Goal: Information Seeking & Learning: Learn about a topic

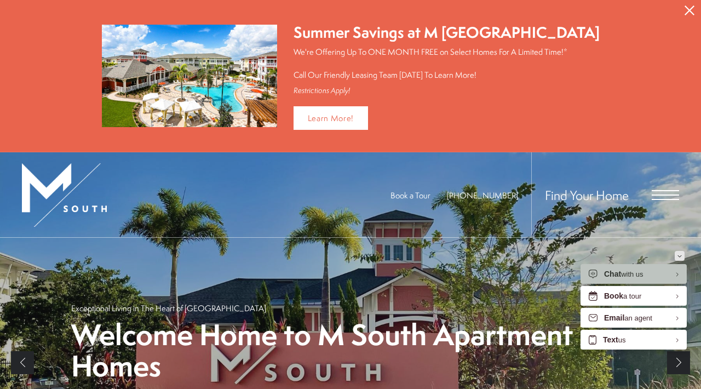
click at [678, 256] on button "Minimize" at bounding box center [680, 256] width 10 height 10
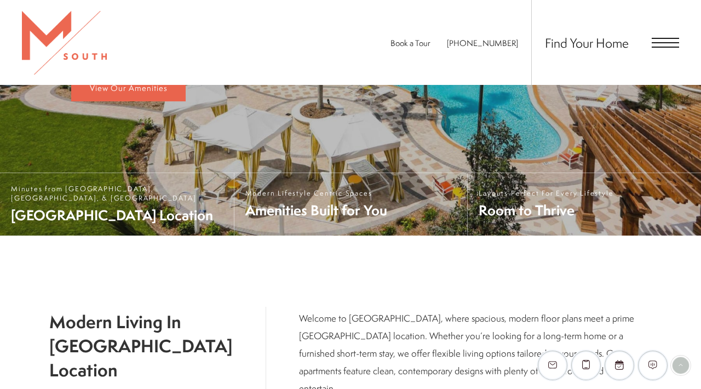
scroll to position [307, 0]
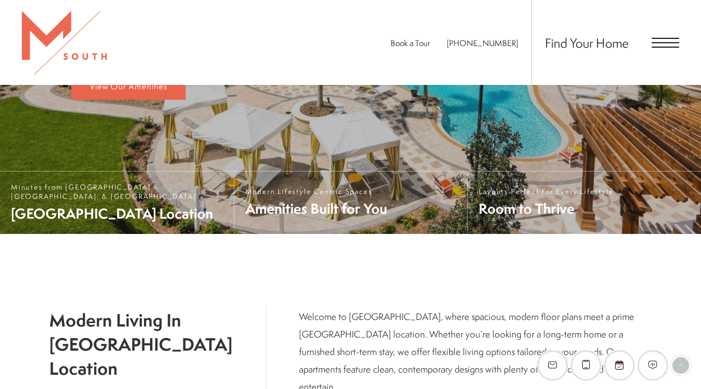
click at [197, 218] on span "[GEOGRAPHIC_DATA] Location" at bounding box center [117, 213] width 212 height 19
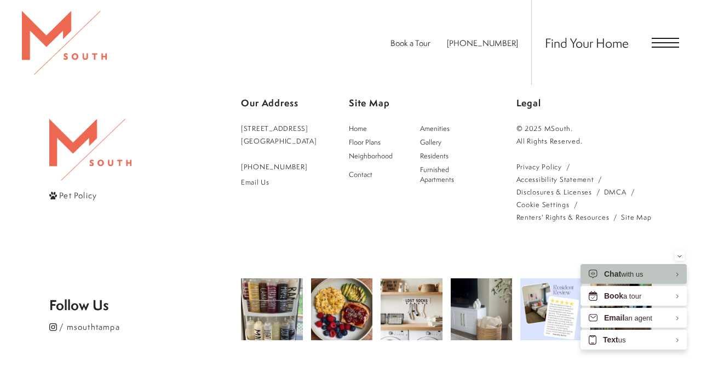
scroll to position [1824, 0]
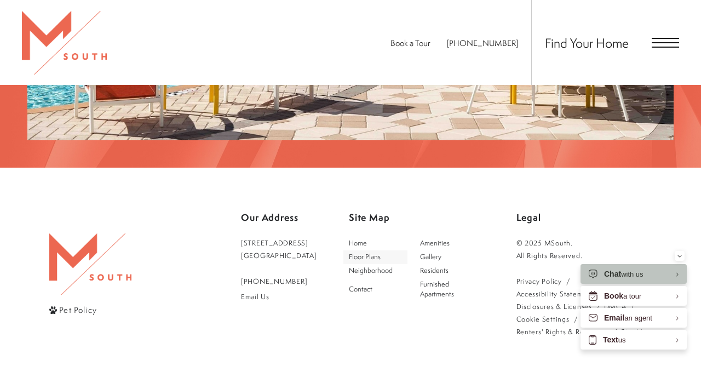
click at [372, 252] on span "Floor Plans" at bounding box center [365, 256] width 32 height 9
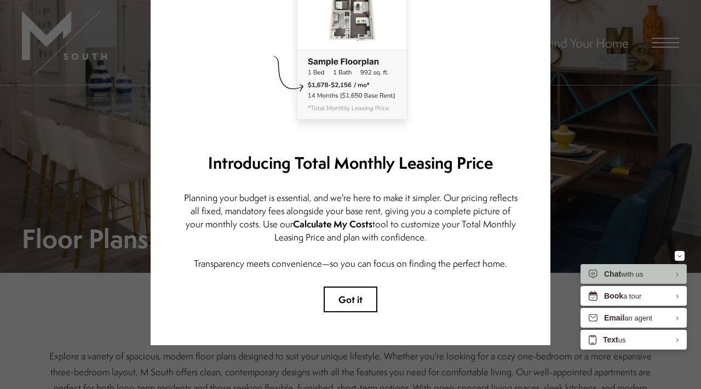
scroll to position [29, 0]
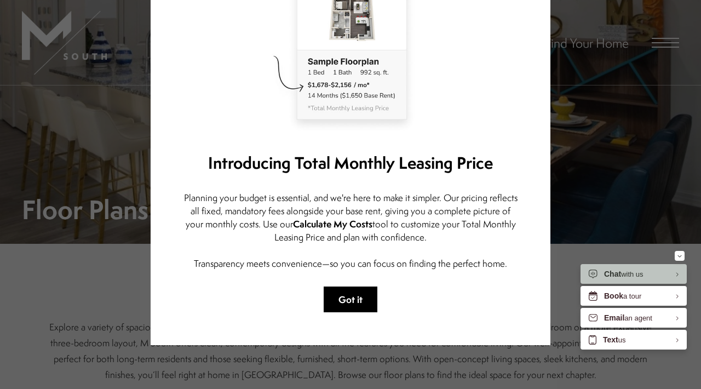
click at [341, 302] on button "Got it" at bounding box center [351, 300] width 54 height 26
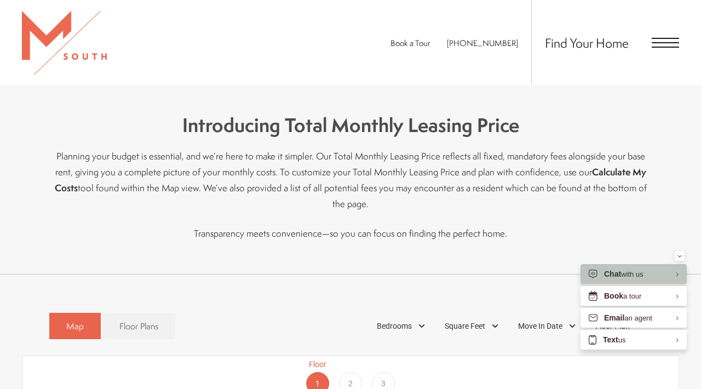
scroll to position [454, 0]
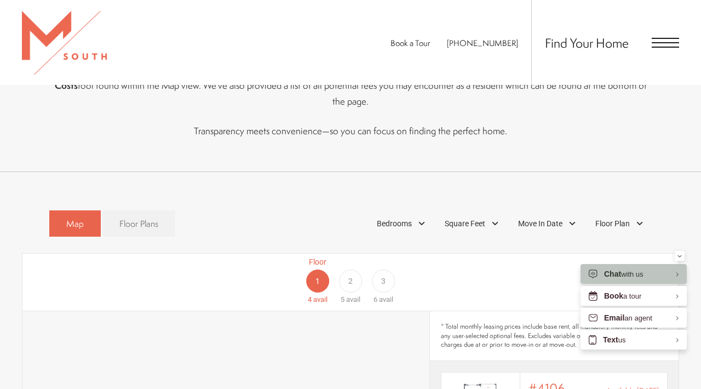
click at [127, 218] on span "Floor Plans" at bounding box center [138, 224] width 39 height 13
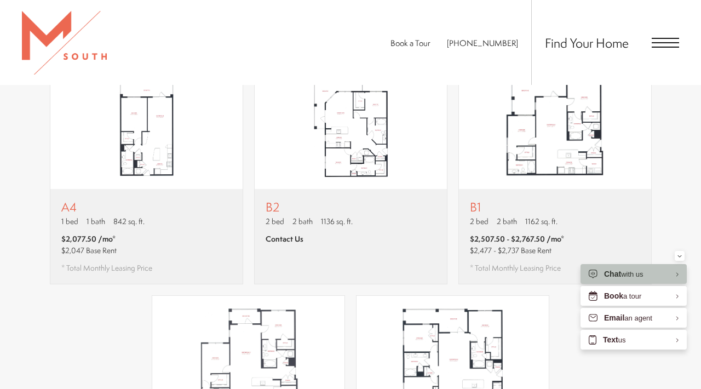
scroll to position [868, 0]
click at [547, 215] on span "1162 sq. ft." at bounding box center [542, 220] width 32 height 11
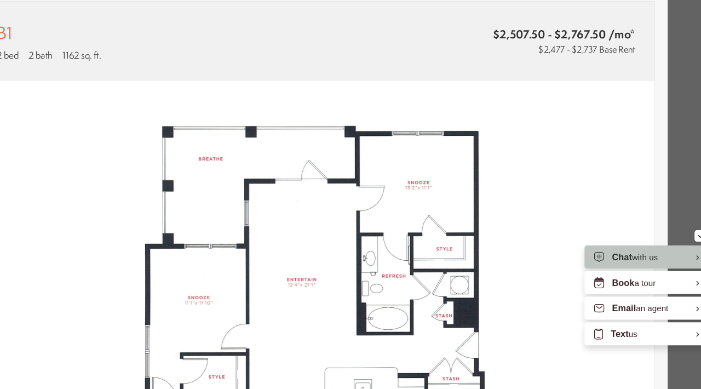
scroll to position [0, 0]
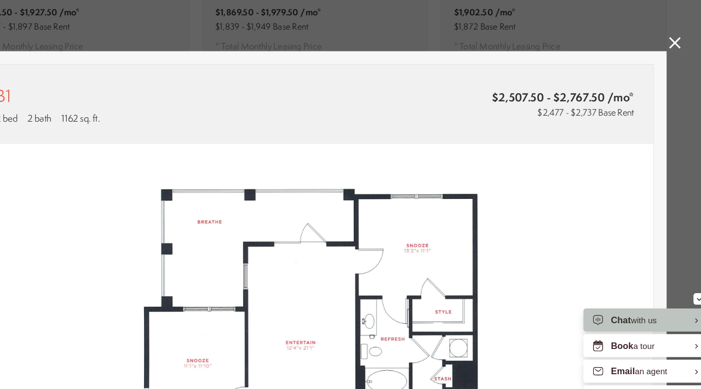
click at [654, 35] on icon at bounding box center [659, 37] width 10 height 10
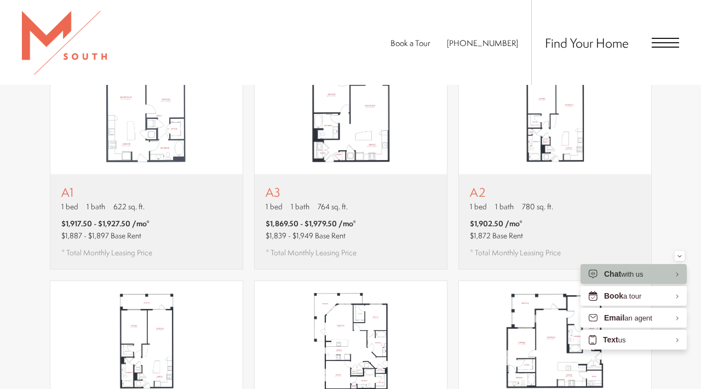
scroll to position [640, 0]
